Goal: Task Accomplishment & Management: Use online tool/utility

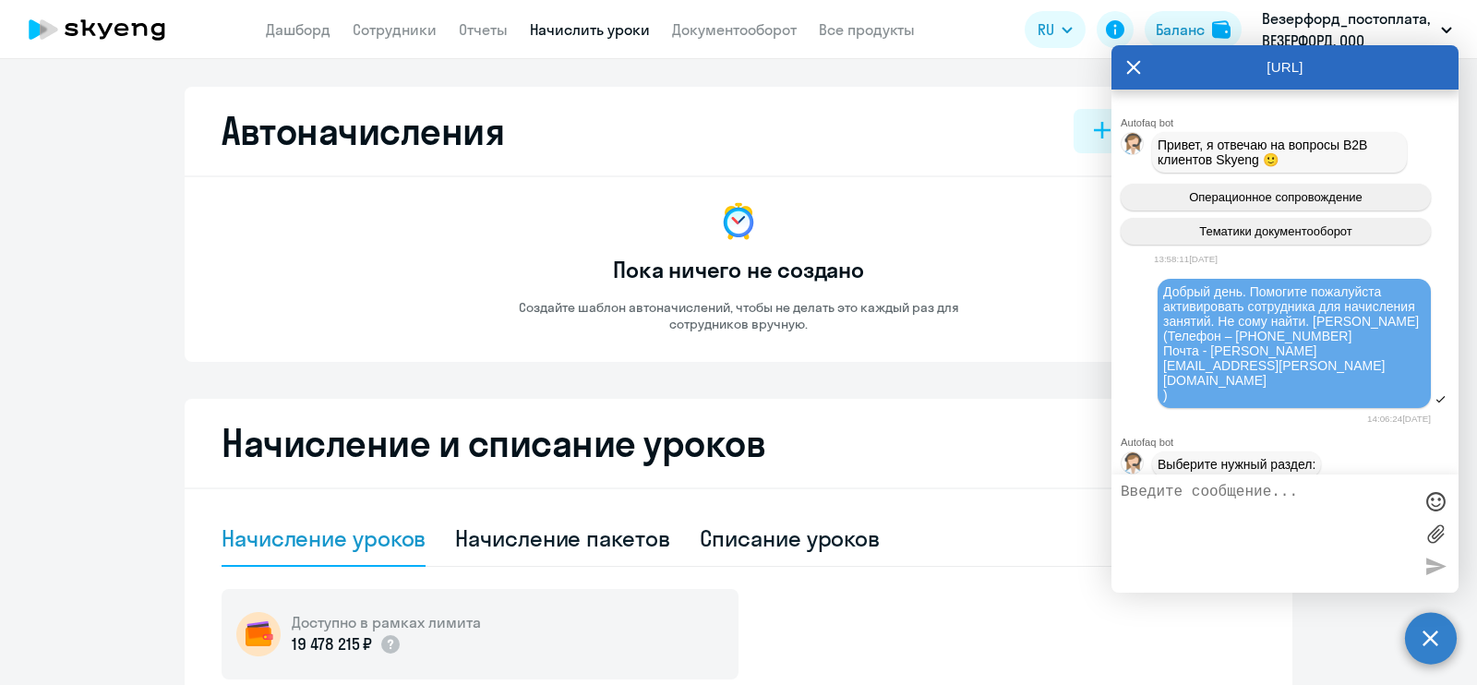
select select "30"
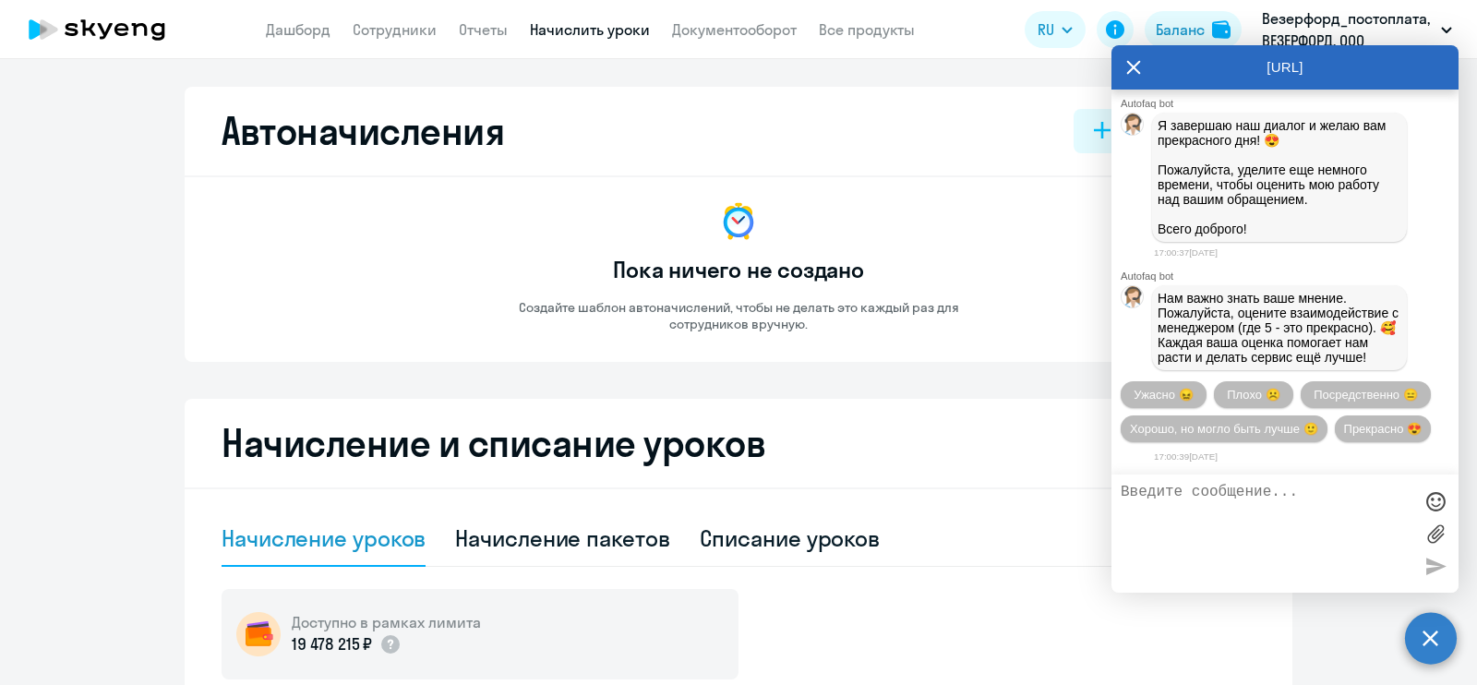
click at [351, 460] on h2 "Начисление и списание уроков" at bounding box center [739, 443] width 1034 height 44
click at [1130, 54] on icon at bounding box center [1133, 67] width 15 height 44
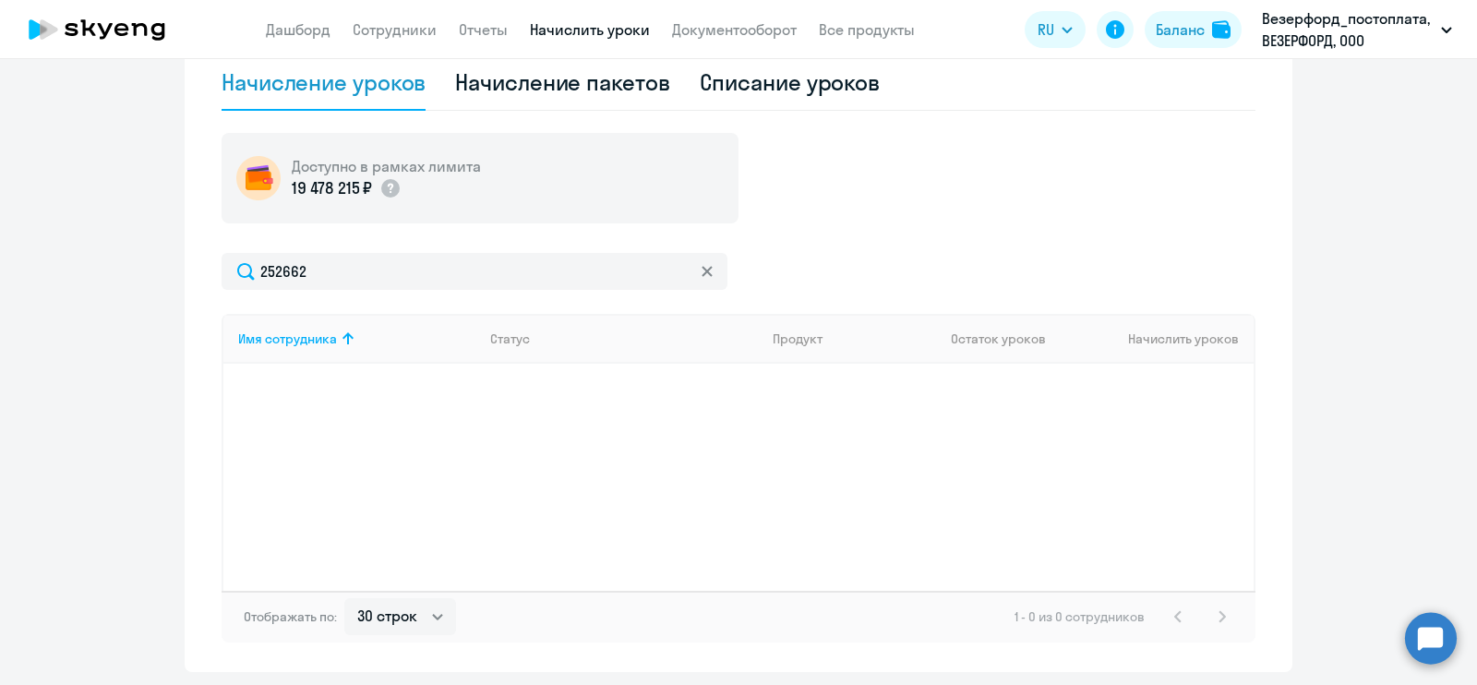
scroll to position [461, 0]
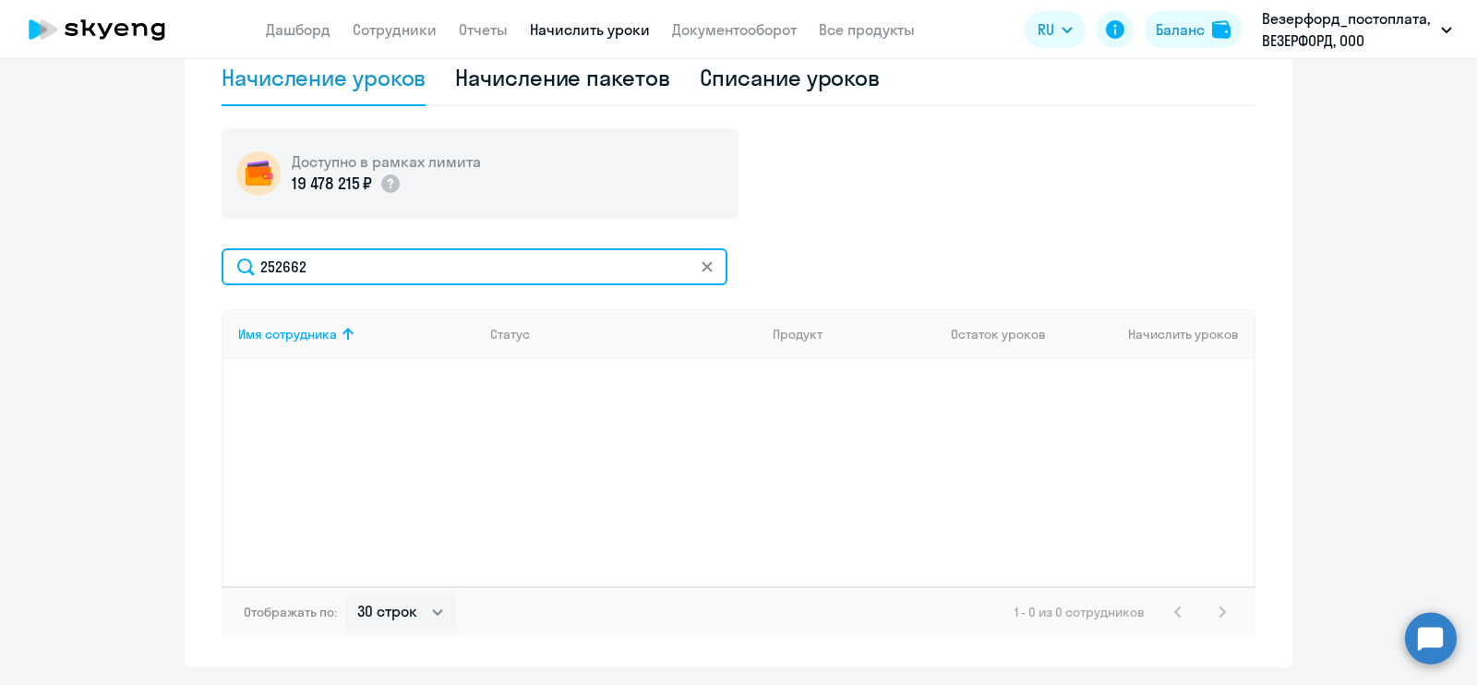
click at [433, 248] on input "252662" at bounding box center [475, 266] width 506 height 37
drag, startPoint x: 431, startPoint y: 260, endPoint x: 157, endPoint y: 250, distance: 274.3
click at [157, 250] on ng-component "Автоначисления Новый шаблон Пока ничего не создано Создайте шаблон автоначислен…" at bounding box center [738, 146] width 1477 height 1041
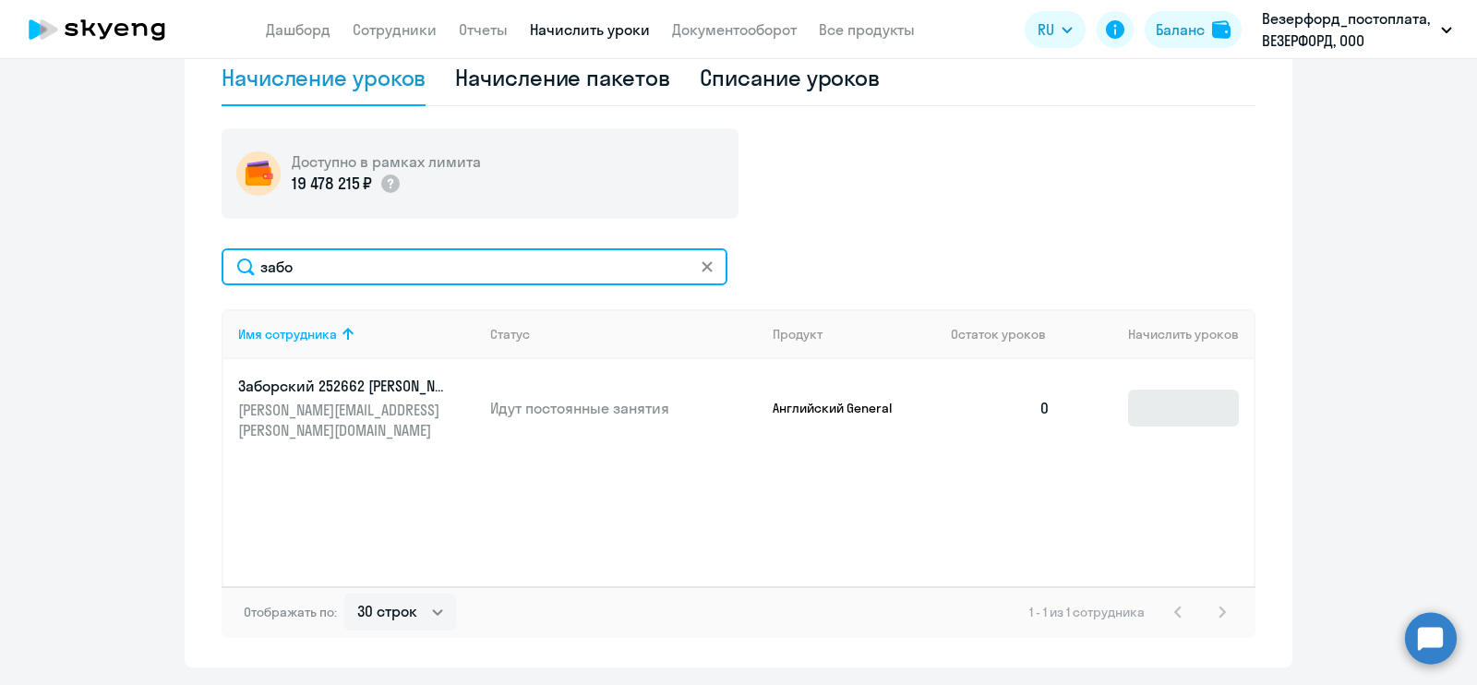
type input "забо"
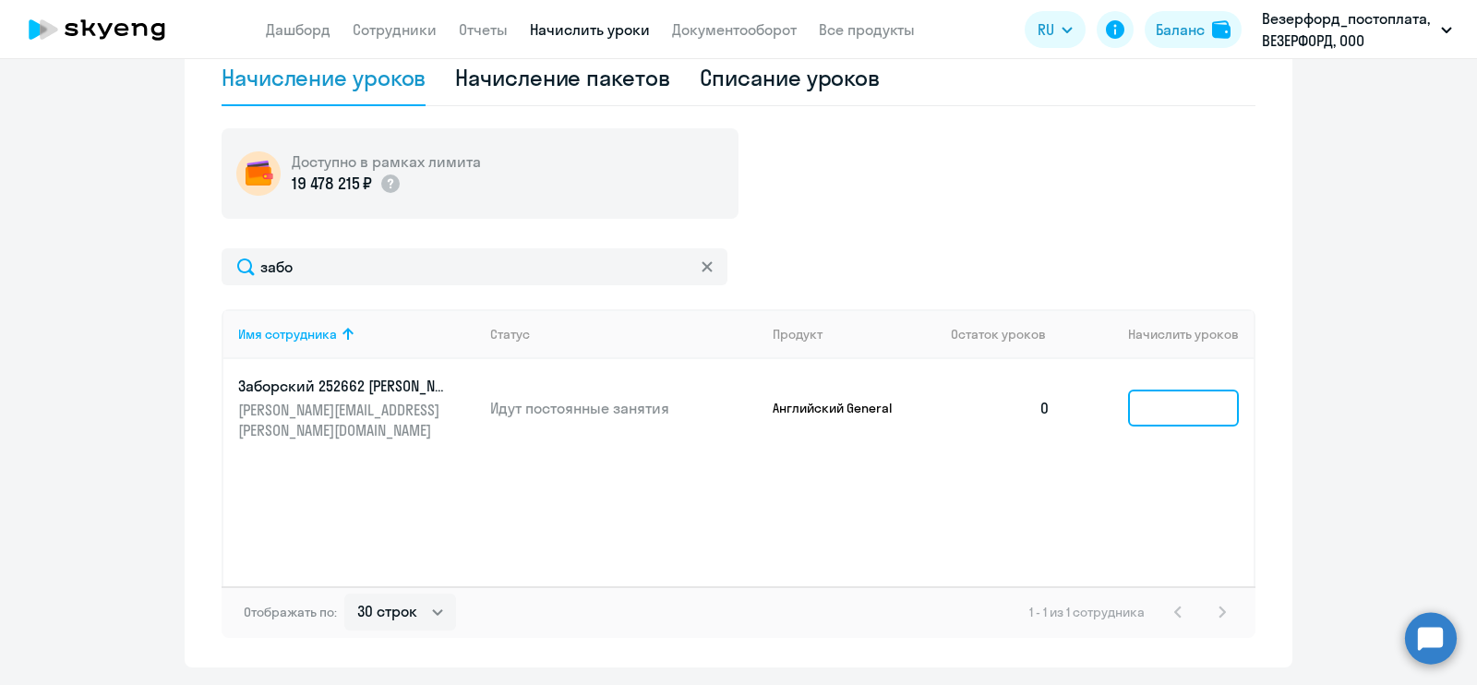
click at [1186, 407] on input at bounding box center [1183, 408] width 111 height 37
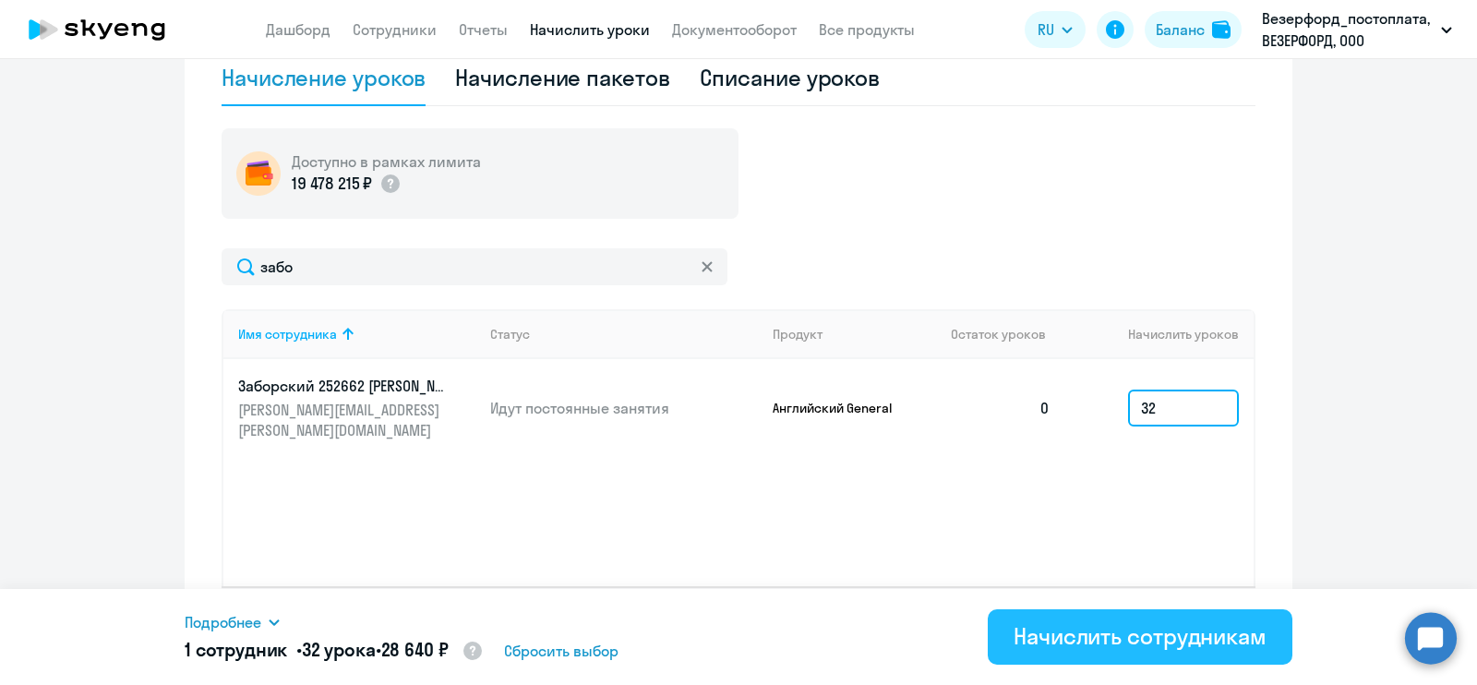
type input "32"
click at [1131, 638] on div "Начислить сотрудникам" at bounding box center [1139, 636] width 253 height 30
